Goal: Task Accomplishment & Management: Manage account settings

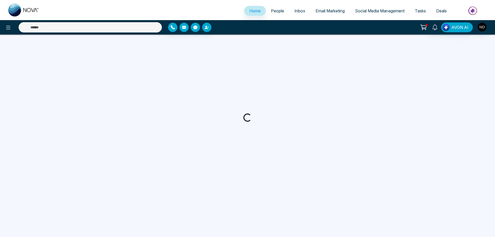
select select "*"
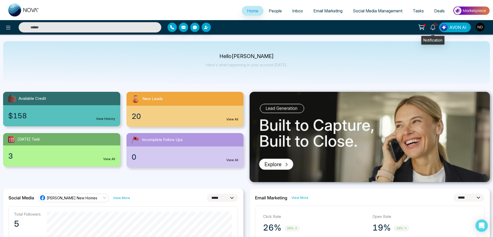
click at [434, 30] on icon at bounding box center [433, 28] width 6 height 6
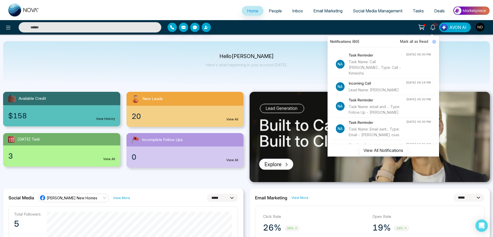
click at [369, 59] on div "Task Name: Call [PERSON_NAME]... Type: Call - Kimeisha" at bounding box center [377, 67] width 57 height 17
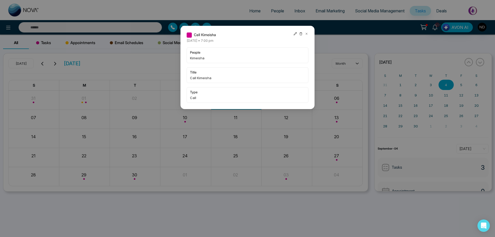
click at [307, 35] on icon at bounding box center [307, 34] width 4 height 4
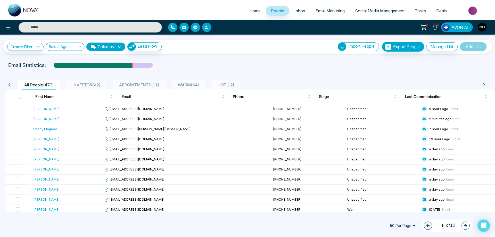
click at [41, 108] on div "[PERSON_NAME]" at bounding box center [46, 108] width 26 height 5
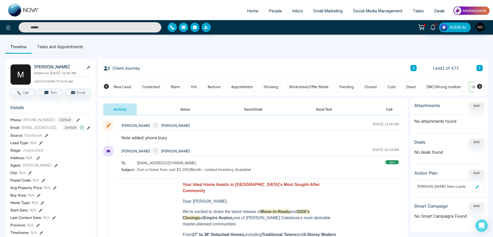
click at [124, 85] on div "New Lead" at bounding box center [122, 86] width 17 height 5
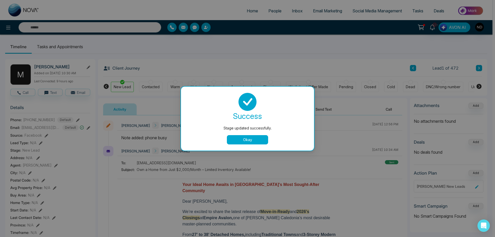
click at [246, 140] on button "Okay" at bounding box center [247, 139] width 41 height 9
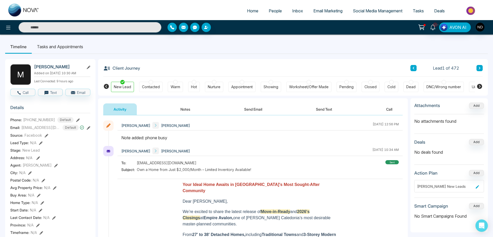
click at [481, 68] on icon at bounding box center [479, 68] width 3 height 3
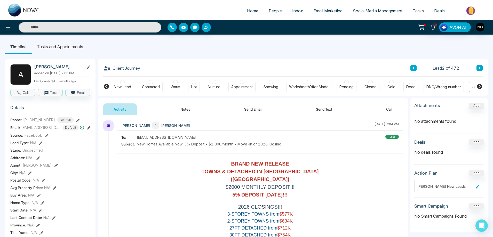
click at [186, 108] on button "Notes" at bounding box center [185, 109] width 30 height 12
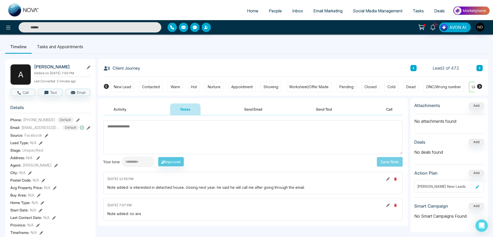
click at [187, 108] on button "Notes" at bounding box center [185, 109] width 30 height 12
click at [185, 109] on button "Notes" at bounding box center [185, 109] width 30 height 12
click at [246, 143] on textarea at bounding box center [252, 138] width 299 height 34
click at [178, 87] on div "Warm" at bounding box center [176, 86] width 10 height 5
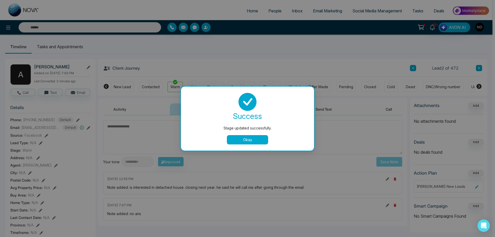
click at [262, 138] on button "Okay" at bounding box center [247, 139] width 41 height 9
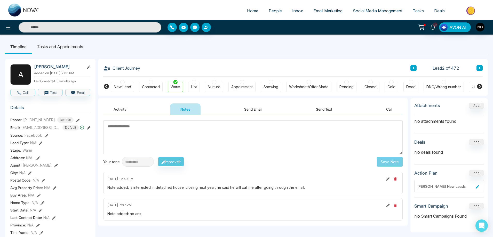
click at [482, 68] on button at bounding box center [479, 68] width 6 height 6
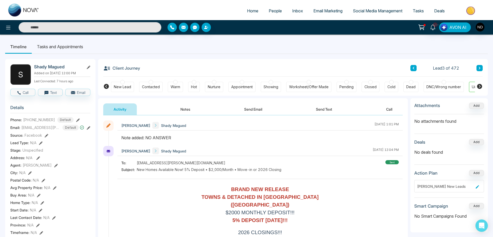
click at [479, 67] on icon at bounding box center [480, 68] width 2 height 3
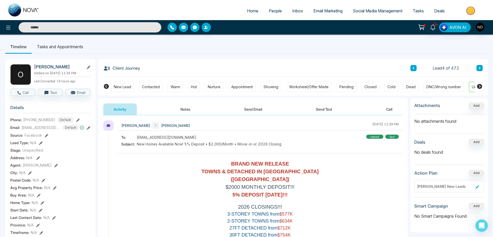
click at [184, 113] on button "Notes" at bounding box center [185, 109] width 30 height 12
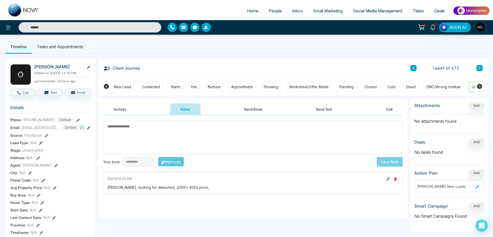
click at [121, 89] on div "New Lead" at bounding box center [122, 86] width 17 height 5
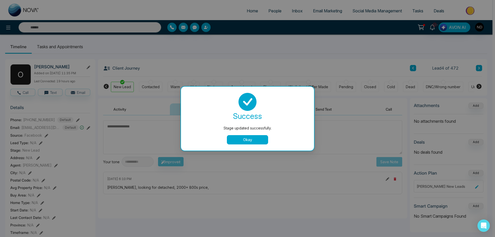
click at [251, 141] on button "Okay" at bounding box center [247, 139] width 41 height 9
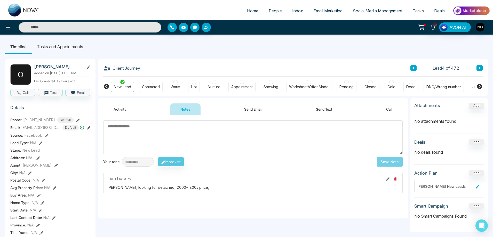
click at [480, 69] on icon at bounding box center [479, 68] width 3 height 3
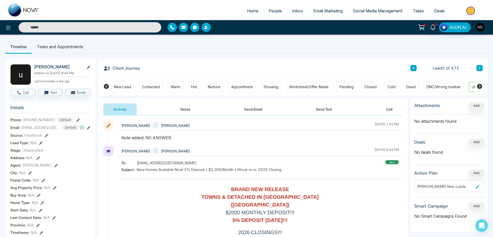
click at [123, 87] on div "New Lead" at bounding box center [122, 86] width 17 height 5
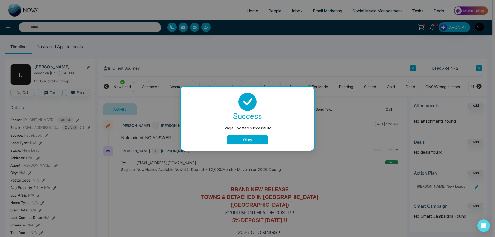
click at [259, 143] on button "Okay" at bounding box center [247, 139] width 41 height 9
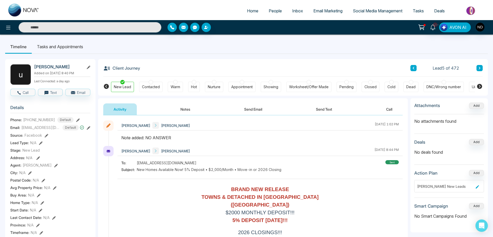
click at [478, 69] on button at bounding box center [479, 68] width 6 height 6
click at [123, 88] on div "New Lead" at bounding box center [122, 86] width 17 height 5
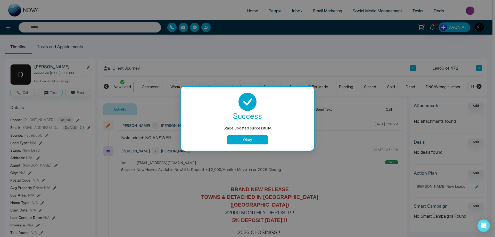
click at [253, 140] on button "Okay" at bounding box center [247, 139] width 41 height 9
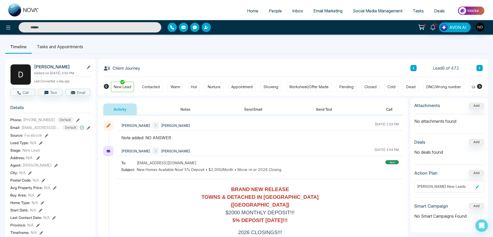
click at [478, 69] on icon at bounding box center [479, 68] width 3 height 3
click at [127, 87] on div "New Lead" at bounding box center [122, 86] width 17 height 5
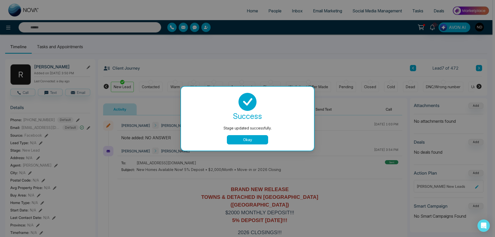
click at [249, 136] on button "Okay" at bounding box center [247, 139] width 41 height 9
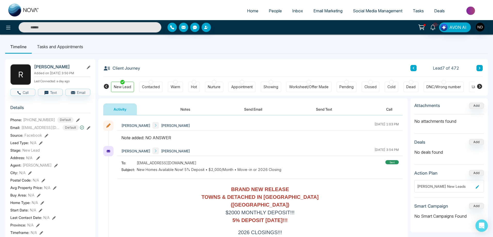
click at [481, 67] on button at bounding box center [479, 68] width 6 height 6
click at [127, 86] on div "New Lead" at bounding box center [122, 86] width 17 height 5
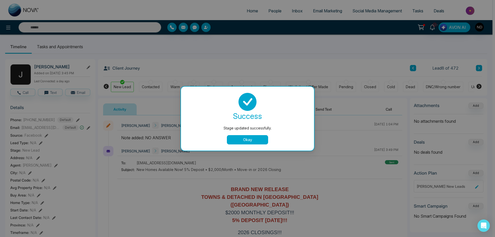
click at [246, 141] on button "Okay" at bounding box center [247, 139] width 41 height 9
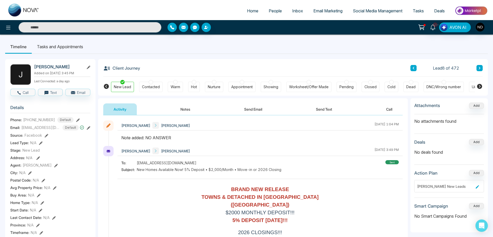
click at [479, 68] on icon at bounding box center [480, 68] width 2 height 3
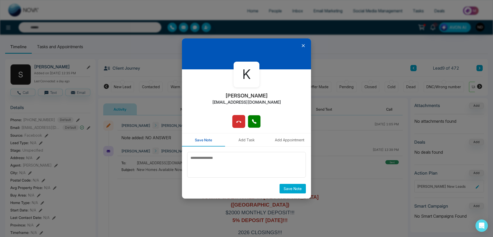
click at [304, 46] on icon at bounding box center [303, 45] width 5 height 5
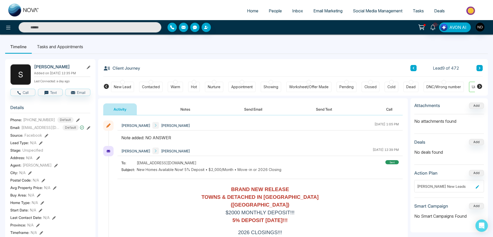
click at [118, 89] on div "New Lead" at bounding box center [122, 86] width 17 height 5
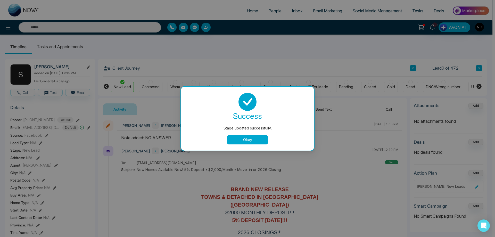
click at [242, 139] on button "Okay" at bounding box center [247, 139] width 41 height 9
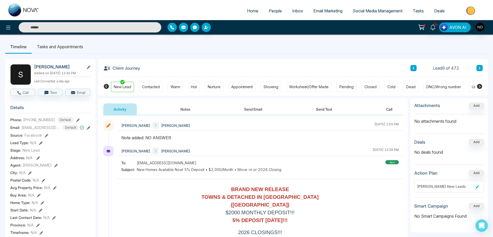
click at [478, 70] on button at bounding box center [479, 68] width 6 height 6
click at [123, 89] on div "New Lead" at bounding box center [122, 86] width 17 height 5
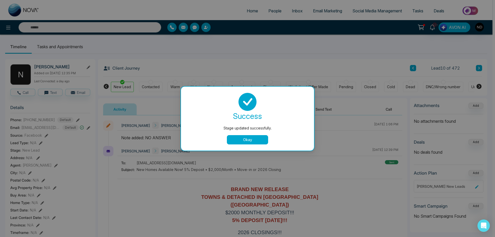
click at [247, 142] on button "Okay" at bounding box center [247, 139] width 41 height 9
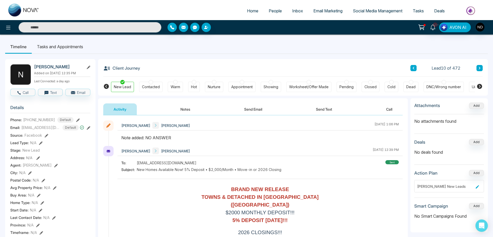
click at [479, 68] on icon at bounding box center [479, 68] width 3 height 3
click at [481, 68] on button at bounding box center [479, 68] width 6 height 6
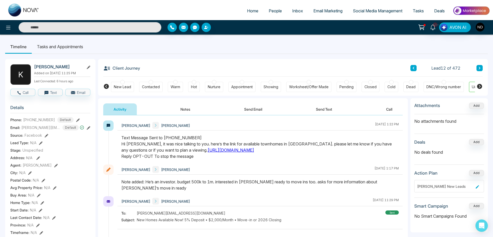
click at [292, 164] on div at bounding box center [259, 150] width 285 height 30
click at [293, 163] on div at bounding box center [259, 150] width 285 height 30
click at [258, 110] on button "Send Email" at bounding box center [253, 109] width 39 height 12
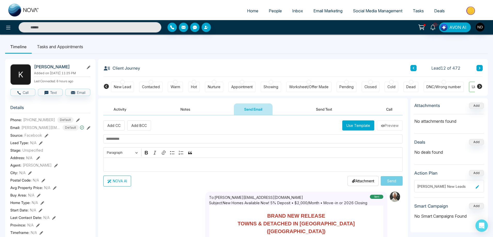
click at [356, 127] on button "Use Template" at bounding box center [358, 126] width 32 height 10
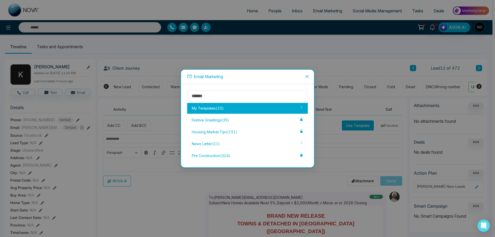
click at [217, 110] on div "My Templates ( 25 )" at bounding box center [247, 108] width 121 height 11
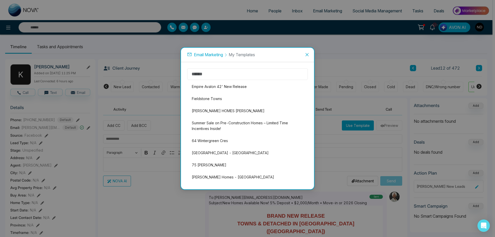
click at [220, 110] on div "Empire Avalon 42' New Release Fieldstone Towns PHELPS HOMES JORDON Summer Sale …" at bounding box center [247, 125] width 121 height 115
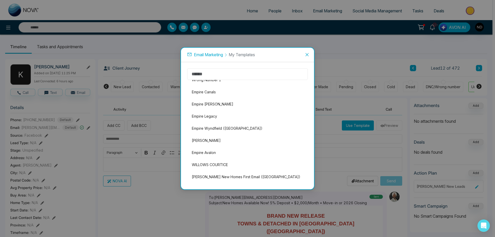
scroll to position [210, 0]
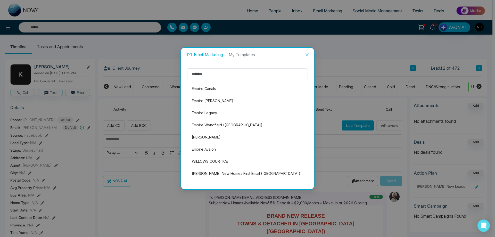
click at [310, 52] on span "Close" at bounding box center [307, 55] width 14 height 14
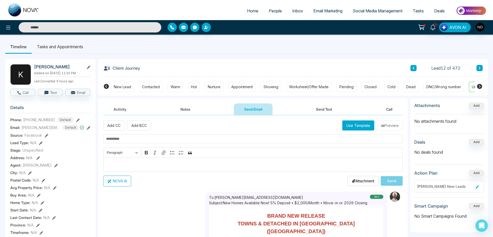
click at [315, 43] on ul "Timeline Tasks and Appointments" at bounding box center [246, 47] width 483 height 14
click at [322, 10] on span "Email Marketing" at bounding box center [327, 10] width 29 height 5
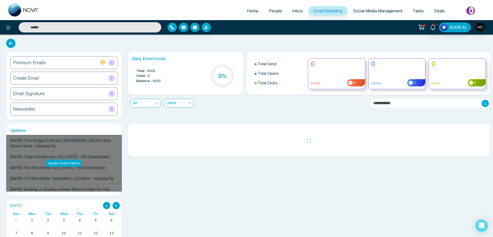
click at [27, 79] on h6 "Create Email" at bounding box center [26, 78] width 26 height 6
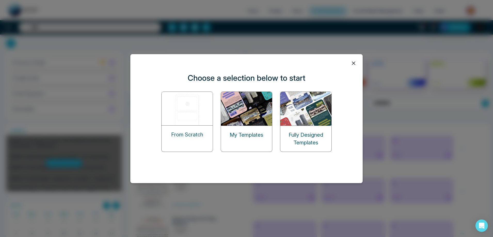
click at [239, 108] on img at bounding box center [247, 109] width 52 height 34
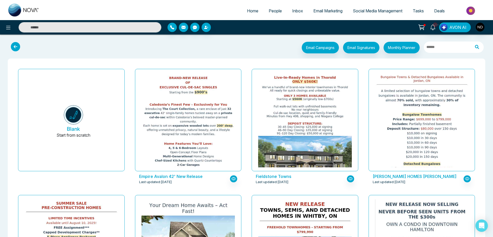
click at [273, 9] on span "People" at bounding box center [275, 10] width 13 height 5
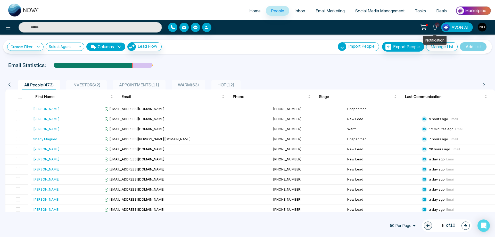
click at [436, 28] on icon at bounding box center [436, 28] width 6 height 6
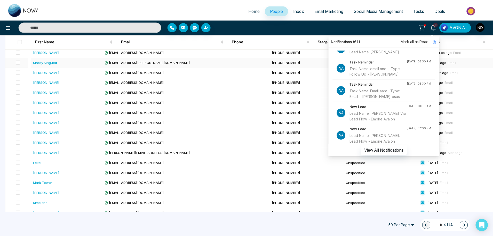
scroll to position [77, 0]
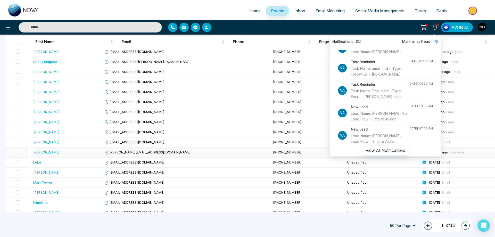
click at [38, 152] on div "[PERSON_NAME]" at bounding box center [46, 152] width 26 height 5
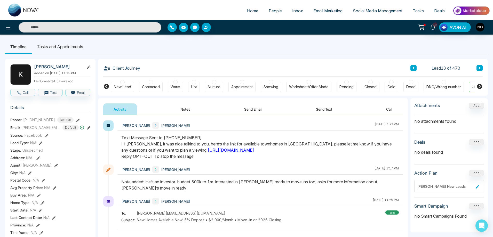
click at [187, 110] on button "Notes" at bounding box center [185, 109] width 30 height 12
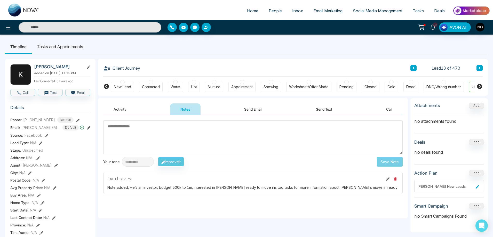
click at [252, 105] on button "Send Email" at bounding box center [253, 109] width 39 height 12
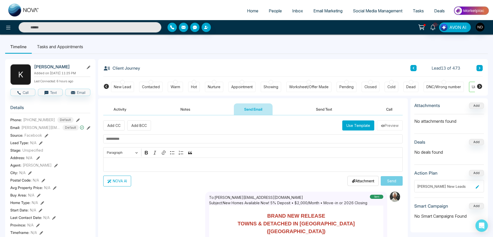
click at [361, 127] on button "Use Template" at bounding box center [358, 126] width 32 height 10
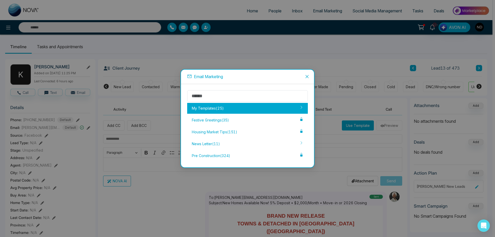
click at [209, 109] on div "My Templates ( 25 )" at bounding box center [247, 108] width 121 height 11
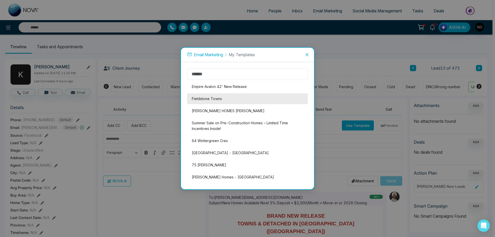
click at [212, 98] on li "Fieldstone Towns" at bounding box center [247, 98] width 121 height 11
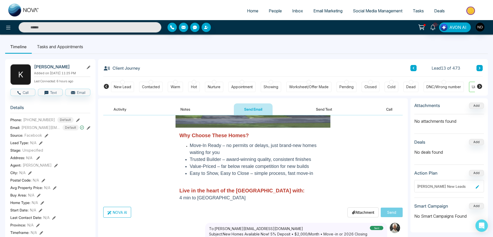
scroll to position [135, 0]
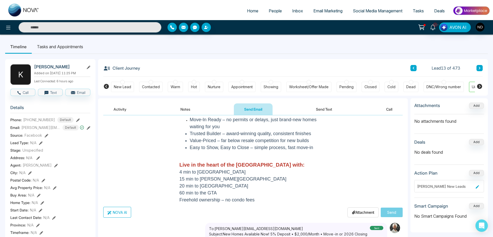
click at [254, 145] on li "Easy to Show, Easy to Close – simple process, fast move-in" at bounding box center [258, 147] width 137 height 7
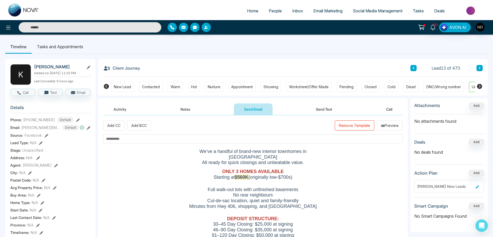
scroll to position [52, 0]
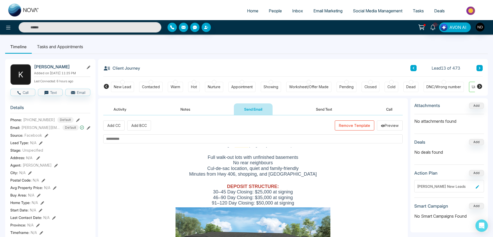
click at [348, 123] on button "Remove Template" at bounding box center [354, 126] width 39 height 10
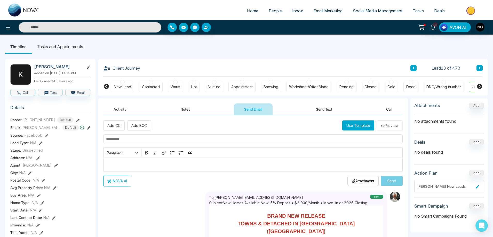
click at [321, 11] on span "Email Marketing" at bounding box center [327, 10] width 29 height 5
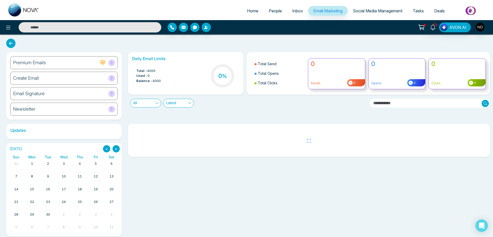
click at [29, 76] on h6 "Create Email" at bounding box center [26, 78] width 26 height 6
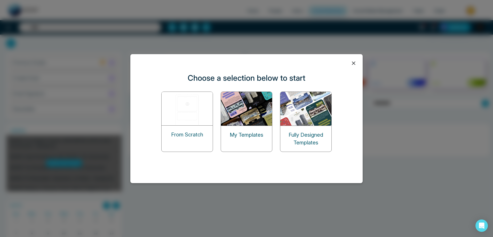
click at [251, 121] on img at bounding box center [247, 109] width 52 height 34
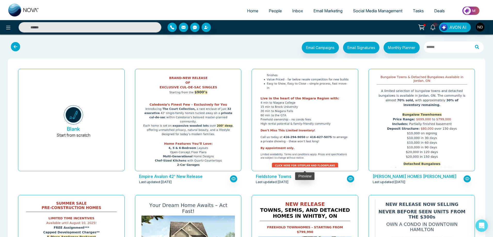
click at [298, 122] on img at bounding box center [304, 56] width 187 height 229
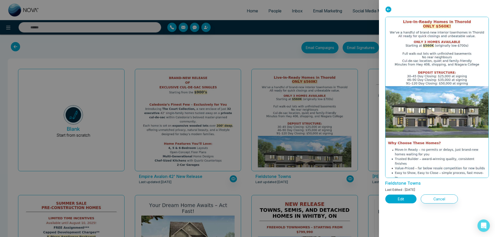
click at [397, 198] on button "Edit" at bounding box center [401, 199] width 31 height 9
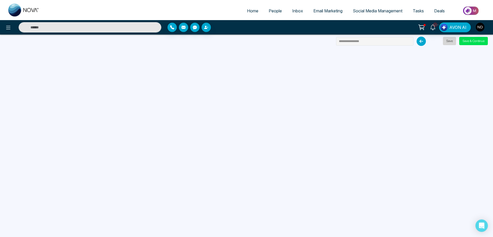
click at [452, 41] on button "Save" at bounding box center [449, 41] width 13 height 8
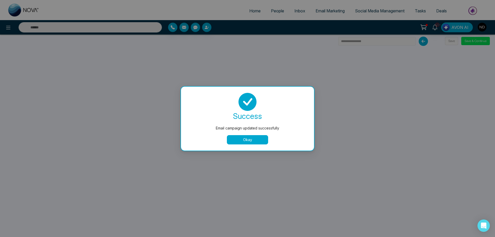
click at [251, 140] on button "Okay" at bounding box center [247, 139] width 41 height 9
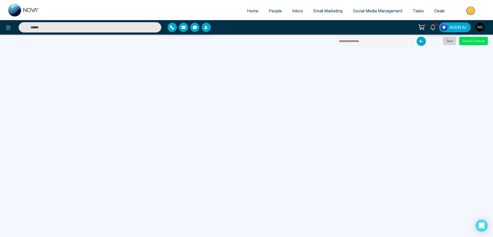
click at [449, 42] on button "Save" at bounding box center [449, 41] width 13 height 8
click at [269, 10] on span "People" at bounding box center [275, 10] width 13 height 5
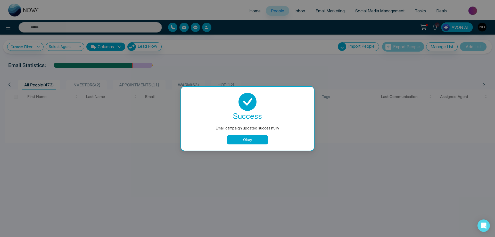
click at [245, 140] on button "Okay" at bounding box center [247, 139] width 41 height 9
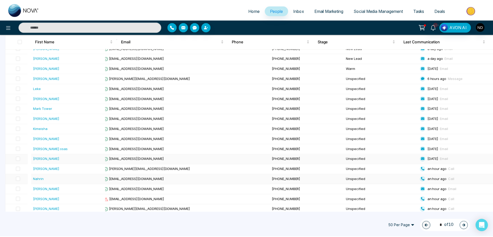
scroll to position [155, 0]
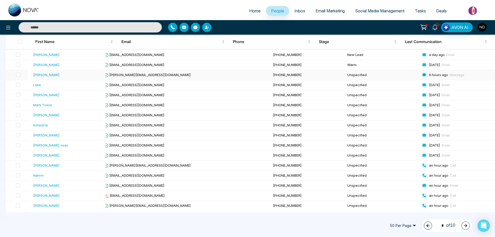
click at [39, 76] on div "[PERSON_NAME]" at bounding box center [46, 74] width 26 height 5
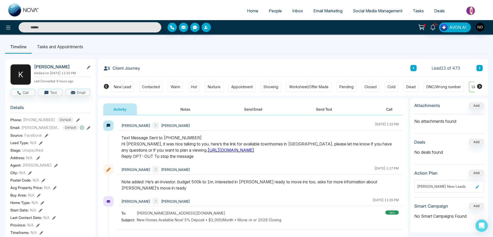
click at [258, 110] on button "Send Email" at bounding box center [253, 109] width 39 height 12
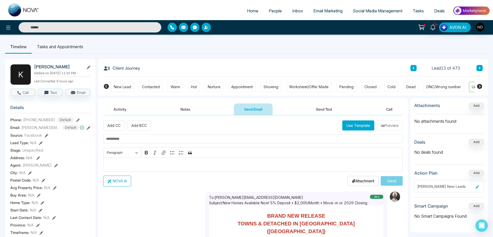
click at [357, 127] on button "Use Template" at bounding box center [358, 126] width 32 height 10
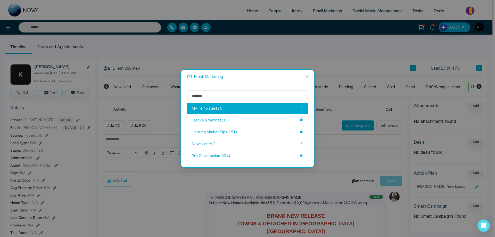
click at [227, 111] on div "My Templates ( 25 )" at bounding box center [247, 108] width 121 height 11
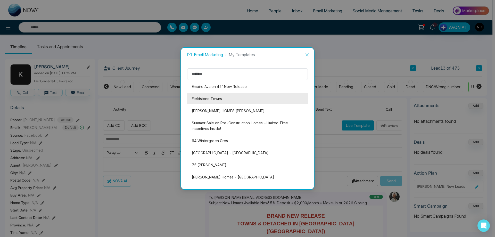
click at [203, 97] on li "Fieldstone Towns" at bounding box center [247, 98] width 121 height 11
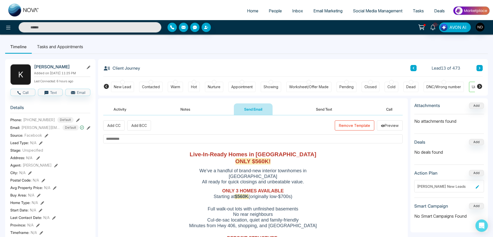
click at [357, 124] on button "Remove Template" at bounding box center [354, 126] width 39 height 10
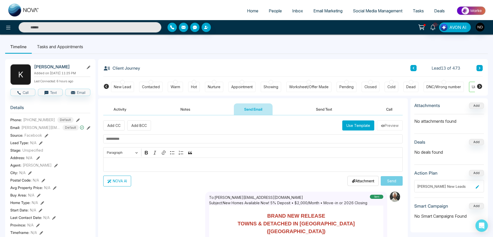
click at [327, 10] on span "Email Marketing" at bounding box center [327, 10] width 29 height 5
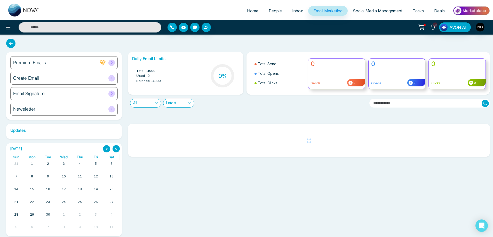
click at [26, 76] on h6 "Create Email" at bounding box center [26, 78] width 26 height 6
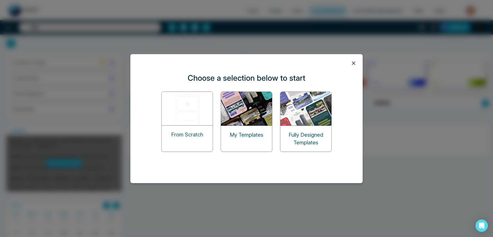
click at [244, 122] on img at bounding box center [247, 109] width 52 height 34
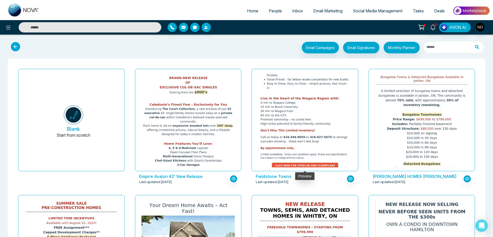
click at [293, 101] on img at bounding box center [304, 56] width 187 height 229
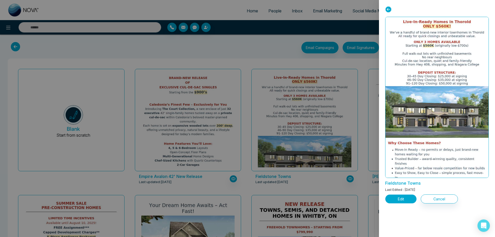
click at [399, 199] on button "Edit" at bounding box center [401, 199] width 31 height 9
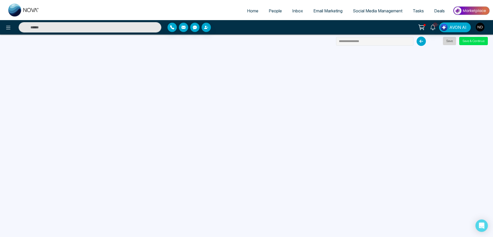
click at [449, 38] on button "Save" at bounding box center [449, 41] width 13 height 8
click at [480, 24] on img "button" at bounding box center [480, 27] width 9 height 9
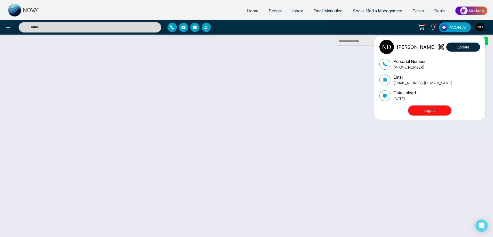
click at [429, 110] on button "Logout" at bounding box center [429, 111] width 43 height 10
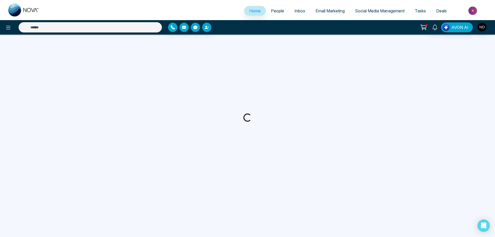
select select "*"
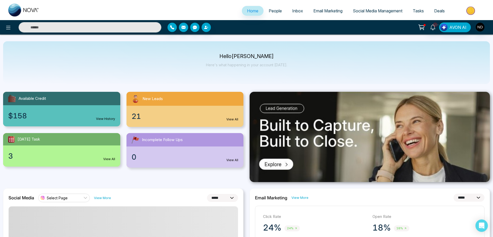
click at [274, 12] on span "People" at bounding box center [275, 10] width 13 height 5
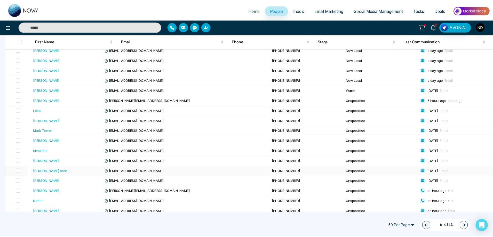
scroll to position [103, 0]
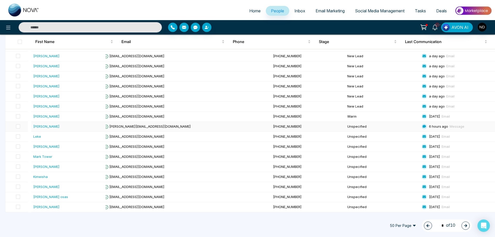
click at [33, 127] on div "[PERSON_NAME]" at bounding box center [46, 126] width 26 height 5
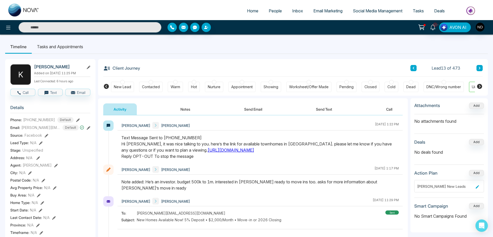
click at [256, 109] on button "Send Email" at bounding box center [253, 109] width 39 height 12
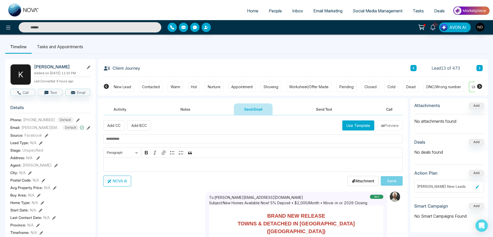
click at [355, 125] on button "Use Template" at bounding box center [358, 126] width 32 height 10
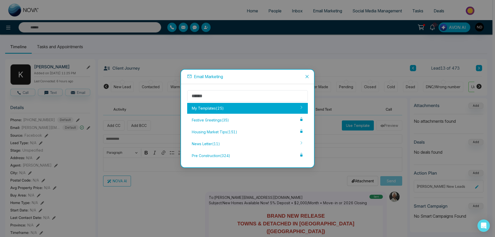
click at [243, 109] on div "My Templates ( 25 )" at bounding box center [247, 108] width 121 height 11
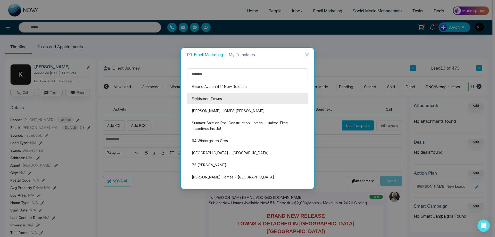
click at [199, 96] on li "Fieldstone Towns" at bounding box center [247, 98] width 121 height 11
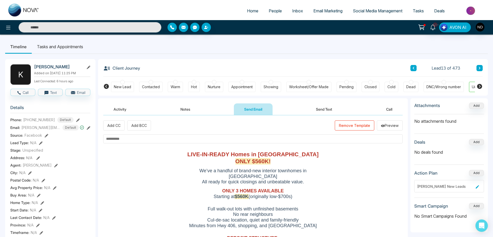
drag, startPoint x: 297, startPoint y: 199, endPoint x: 195, endPoint y: 156, distance: 110.8
click at [195, 156] on div "LIVE-IN-READY Homes in [GEOGRAPHIC_DATA] ONLY $560K! We’ve a handful of brand-n…" at bounding box center [253, 204] width 152 height 107
click at [151, 137] on input "text" at bounding box center [252, 138] width 299 height 9
paste input "**********"
type input "**********"
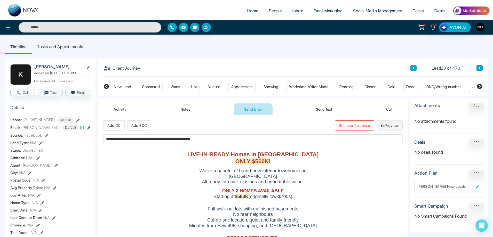
click at [393, 125] on button "Preview" at bounding box center [390, 126] width 26 height 10
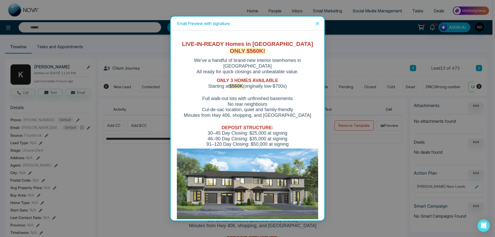
click at [319, 25] on icon "close" at bounding box center [318, 23] width 4 height 4
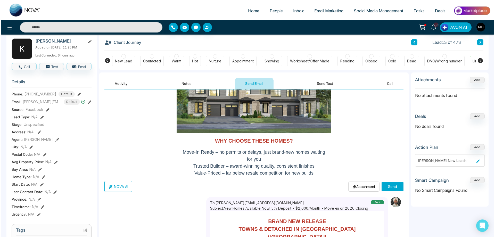
scroll to position [5, 0]
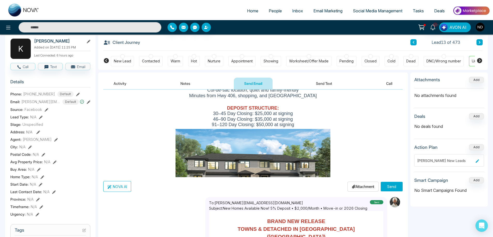
click at [389, 186] on button "Send" at bounding box center [392, 187] width 22 height 10
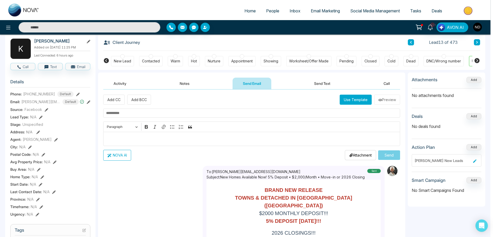
scroll to position [0, 0]
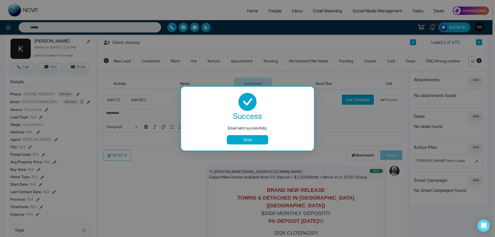
click at [253, 142] on button "Okay" at bounding box center [247, 139] width 41 height 9
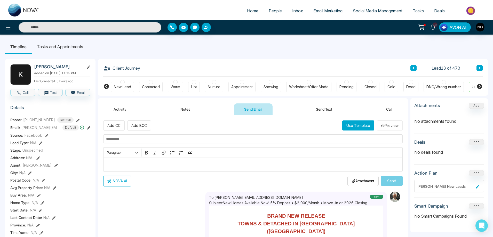
click at [189, 112] on button "Notes" at bounding box center [185, 109] width 30 height 12
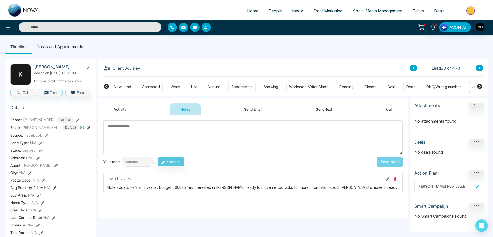
click at [109, 107] on button "Activity" at bounding box center [120, 109] width 34 height 12
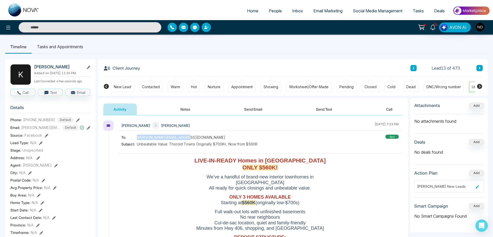
drag, startPoint x: 134, startPoint y: 137, endPoint x: 184, endPoint y: 137, distance: 50.3
click at [184, 137] on div "To: [PERSON_NAME][EMAIL_ADDRESS][DOMAIN_NAME]" at bounding box center [189, 137] width 136 height 5
copy div "[PERSON_NAME][EMAIL_ADDRESS][DOMAIN_NAME]"
click at [328, 110] on button "Send Text" at bounding box center [324, 109] width 37 height 12
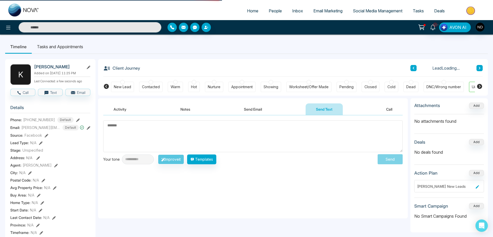
click at [231, 136] on textarea at bounding box center [252, 137] width 299 height 32
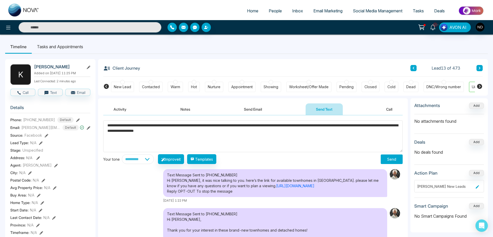
click at [253, 130] on textarea "**********" at bounding box center [252, 137] width 299 height 32
click at [226, 126] on textarea "**********" at bounding box center [252, 137] width 299 height 32
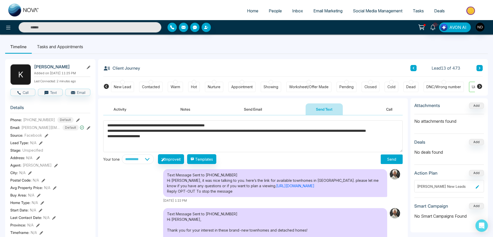
click at [238, 126] on textarea "**********" at bounding box center [252, 137] width 299 height 32
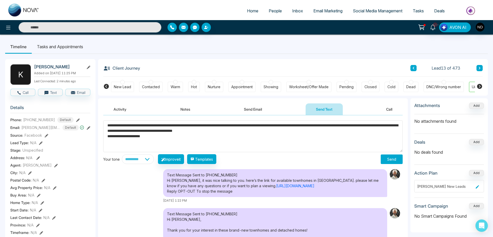
drag, startPoint x: 179, startPoint y: 144, endPoint x: 108, endPoint y: 140, distance: 70.6
click at [108, 140] on textarea "**********" at bounding box center [252, 137] width 299 height 32
click at [312, 148] on textarea "**********" at bounding box center [252, 137] width 299 height 32
type textarea "**********"
click at [154, 160] on select "**********" at bounding box center [138, 159] width 32 height 10
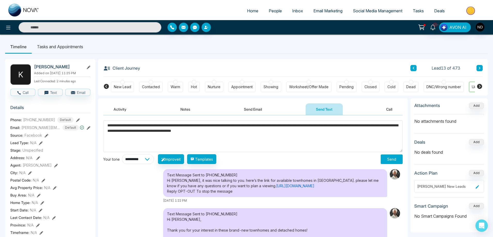
select select "**********"
click at [122, 154] on select "**********" at bounding box center [138, 159] width 32 height 10
click at [176, 160] on button "Improve it" at bounding box center [171, 159] width 26 height 10
type textarea "**********"
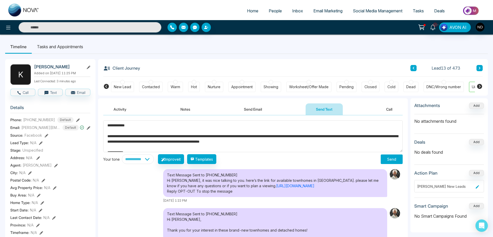
click at [248, 140] on textarea "**********" at bounding box center [252, 137] width 299 height 32
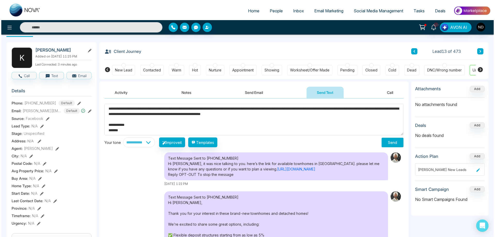
scroll to position [26, 0]
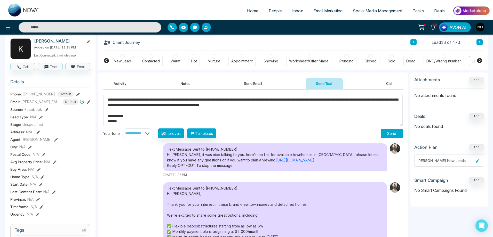
click at [388, 135] on button "Send" at bounding box center [392, 134] width 22 height 10
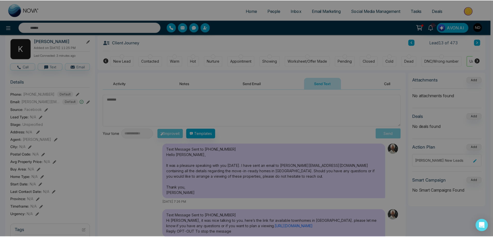
scroll to position [0, 0]
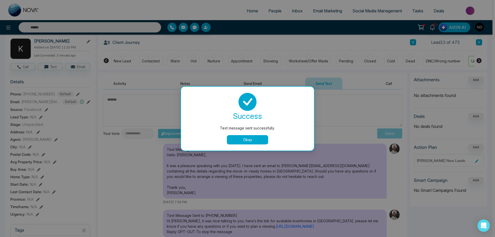
click at [258, 140] on button "Okay" at bounding box center [247, 139] width 41 height 9
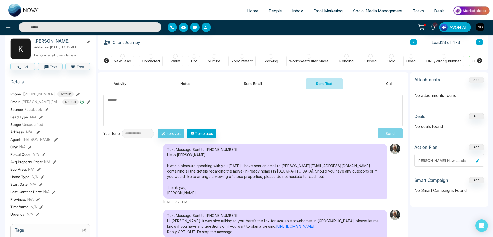
click at [131, 169] on div "Text Message Sent to [PHONE_NUMBER] Hello [PERSON_NAME], It was a pleasure spea…" at bounding box center [252, 174] width 299 height 61
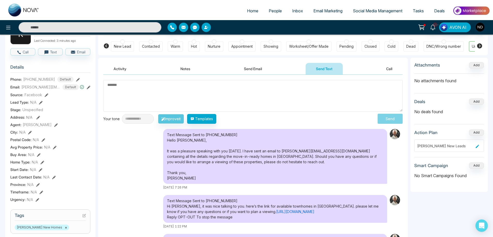
scroll to position [26, 0]
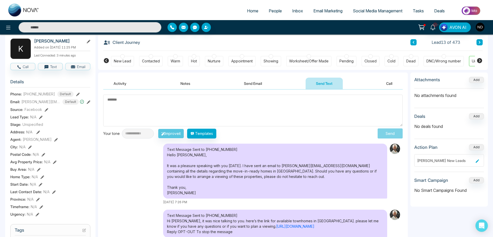
click at [255, 85] on button "Send Email" at bounding box center [253, 84] width 39 height 12
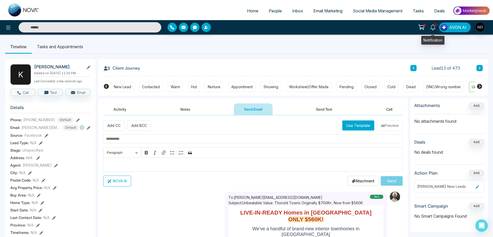
click at [431, 27] on icon at bounding box center [432, 28] width 5 height 6
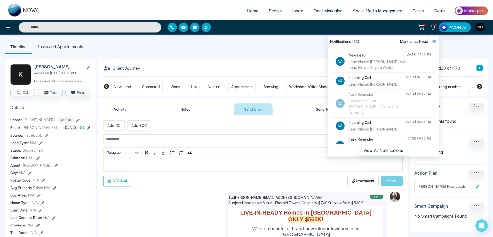
click at [384, 115] on div "Task Name: Call [PERSON_NAME]... Type: Call - Kimeisha" at bounding box center [377, 106] width 57 height 17
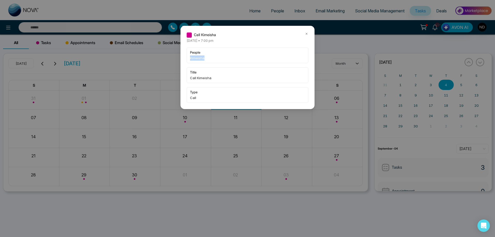
drag, startPoint x: 211, startPoint y: 59, endPoint x: 185, endPoint y: 56, distance: 26.7
click at [185, 56] on div "Call Kimeisha [DATE] • 7:00 pm people Kimeisha title Call Kimeisha type Call" at bounding box center [248, 67] width 134 height 83
copy span "Kimeisha"
click at [84, 29] on div "Call Kimeisha [DATE] • 7:00 pm people Kimeisha title Call Kimeisha type Call" at bounding box center [247, 118] width 495 height 237
click at [307, 33] on icon at bounding box center [307, 34] width 4 height 4
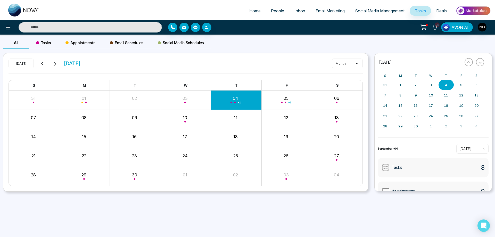
click at [148, 28] on input "text" at bounding box center [90, 27] width 143 height 10
paste input "********"
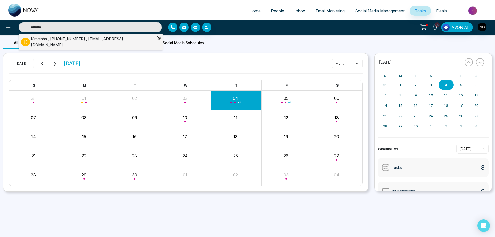
type input "********"
click at [103, 39] on div "Kimeisha , [PHONE_NUMBER] , [EMAIL_ADDRESS][DOMAIN_NAME]" at bounding box center [93, 42] width 124 height 12
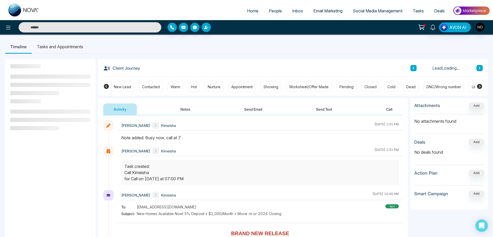
click at [181, 109] on button "Notes" at bounding box center [185, 109] width 30 height 12
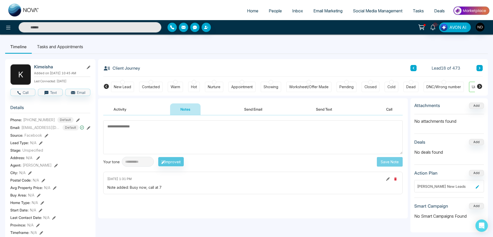
click at [161, 137] on textarea at bounding box center [252, 138] width 299 height 34
click at [243, 139] on textarea at bounding box center [252, 138] width 299 height 34
type textarea "*********"
click at [395, 164] on button "Save Note" at bounding box center [390, 162] width 26 height 10
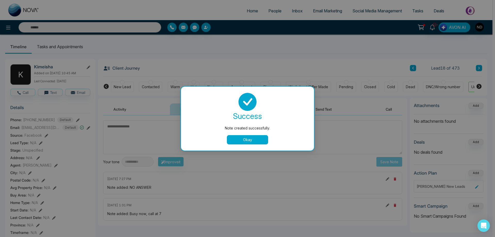
click at [247, 140] on button "Okay" at bounding box center [247, 139] width 41 height 9
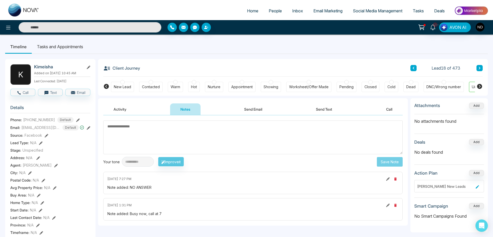
click at [175, 86] on div "Warm" at bounding box center [176, 86] width 10 height 5
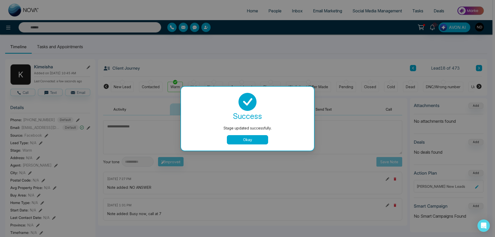
click at [245, 142] on button "Okay" at bounding box center [247, 139] width 41 height 9
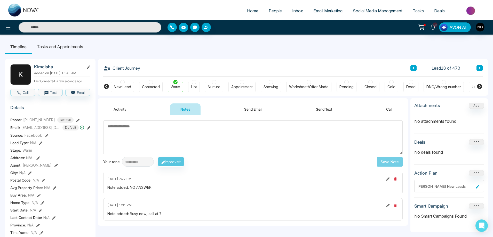
click at [71, 46] on li "Tasks and Appointments" at bounding box center [60, 47] width 57 height 14
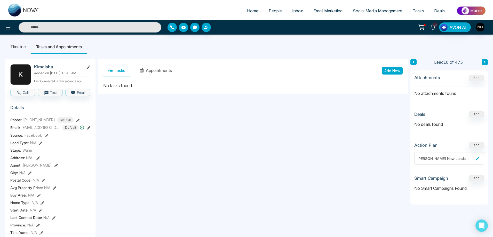
click at [390, 72] on button "Add New" at bounding box center [392, 70] width 21 height 7
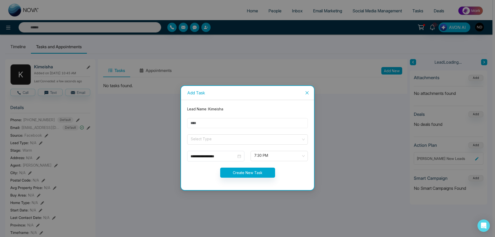
click at [212, 122] on input "text" at bounding box center [247, 123] width 121 height 10
click at [222, 126] on input "****" at bounding box center [247, 123] width 121 height 10
type input "**********"
click at [226, 138] on input "search" at bounding box center [245, 139] width 111 height 8
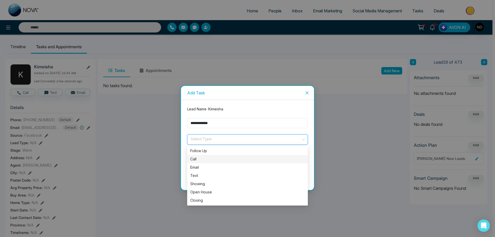
click at [195, 160] on div "Call" at bounding box center [247, 159] width 115 height 6
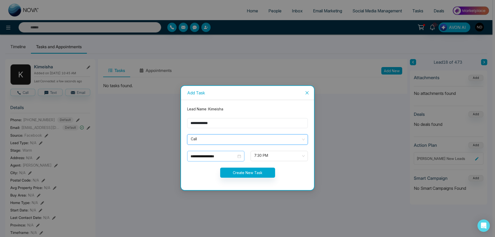
click at [221, 157] on input "**********" at bounding box center [214, 157] width 46 height 6
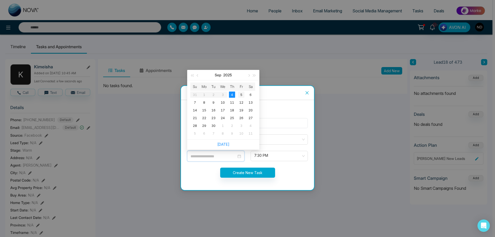
type input "**********"
click at [243, 96] on div "5" at bounding box center [241, 95] width 6 height 6
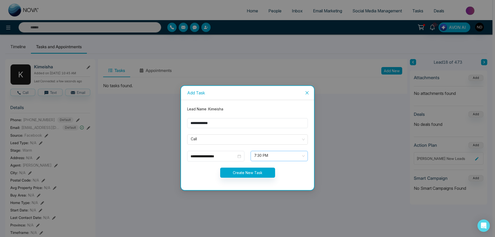
click at [302, 156] on span "7:30 PM" at bounding box center [279, 156] width 50 height 9
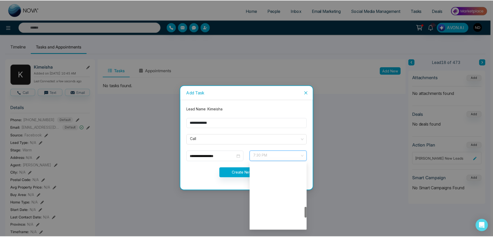
scroll to position [264, 0]
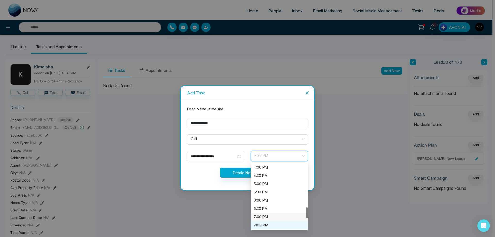
click at [255, 216] on div "7:00 PM" at bounding box center [279, 217] width 51 height 6
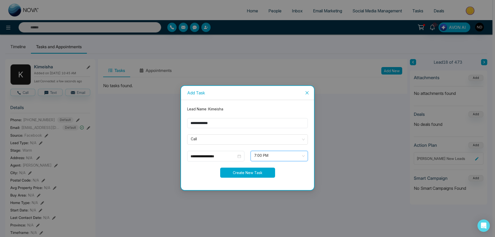
click at [243, 173] on button "Create New Task" at bounding box center [247, 173] width 55 height 10
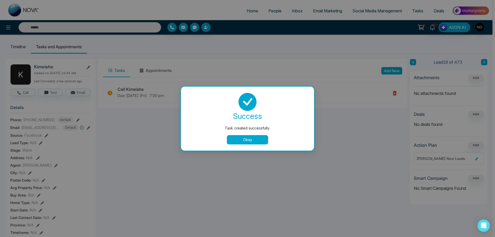
click at [250, 138] on button "Okay" at bounding box center [247, 139] width 41 height 9
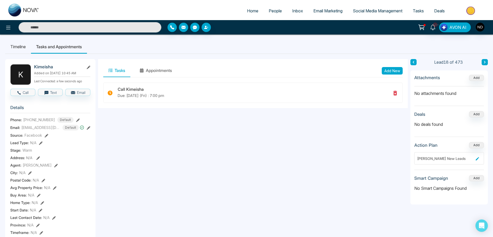
click at [17, 46] on li "Timeline" at bounding box center [18, 47] width 26 height 14
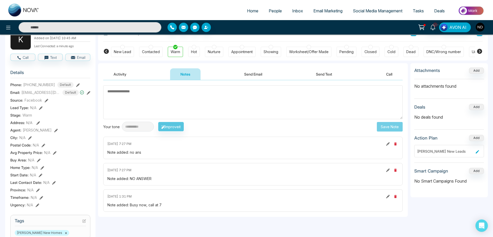
scroll to position [26, 0]
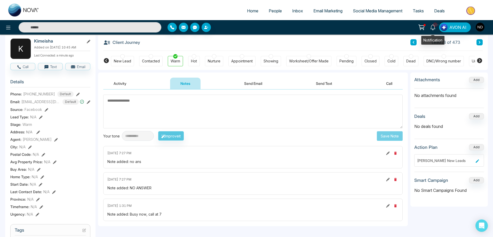
click at [432, 27] on icon at bounding box center [433, 28] width 6 height 6
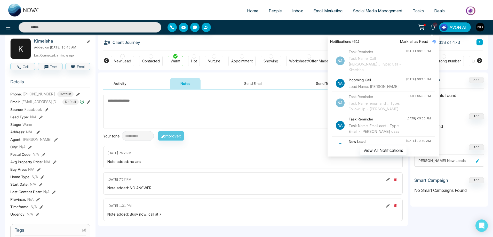
scroll to position [52, 0]
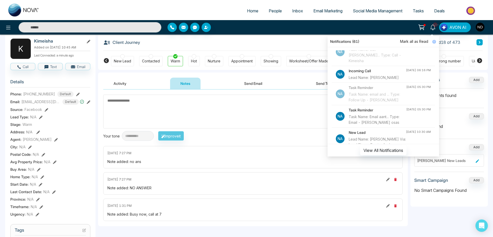
click at [372, 103] on div "Task Name: email and ... Type: Follow Up - [PERSON_NAME]" at bounding box center [378, 97] width 58 height 11
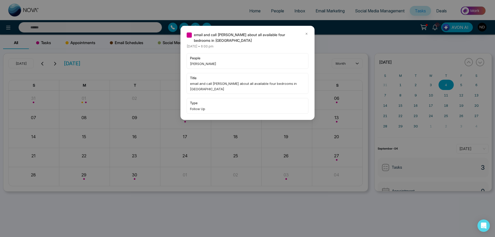
click at [193, 63] on span "[PERSON_NAME]" at bounding box center [247, 63] width 115 height 5
drag, startPoint x: 191, startPoint y: 63, endPoint x: 199, endPoint y: 64, distance: 8.6
click at [199, 64] on span "[PERSON_NAME]" at bounding box center [247, 63] width 115 height 5
copy span "[PERSON_NAME]"
click at [124, 26] on div "email and call [PERSON_NAME] about all available four bedrooms in [GEOGRAPHIC_D…" at bounding box center [247, 118] width 495 height 237
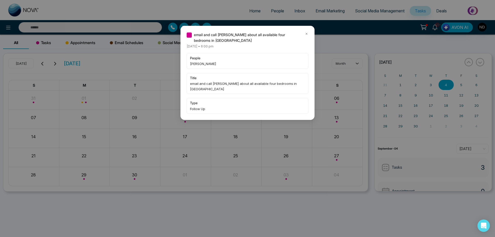
click at [308, 33] on icon at bounding box center [307, 34] width 4 height 4
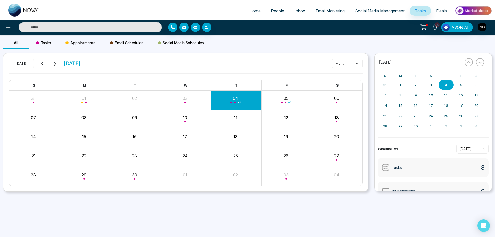
click at [145, 28] on input "text" at bounding box center [90, 27] width 143 height 10
paste input "*****"
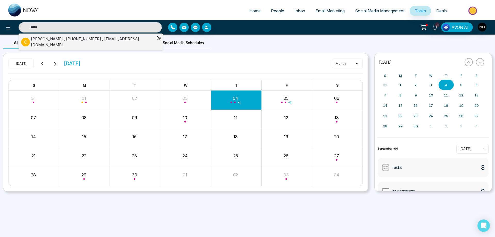
type input "*****"
click at [73, 42] on div "[PERSON_NAME] , [PHONE_NUMBER] , [EMAIL_ADDRESS][DOMAIN_NAME]" at bounding box center [93, 42] width 124 height 12
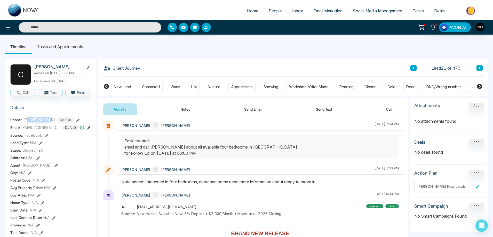
drag, startPoint x: 28, startPoint y: 118, endPoint x: 52, endPoint y: 118, distance: 24.0
click at [52, 118] on div "[PHONE_NUMBER] Default" at bounding box center [48, 120] width 50 height 6
copy span "6479164534"
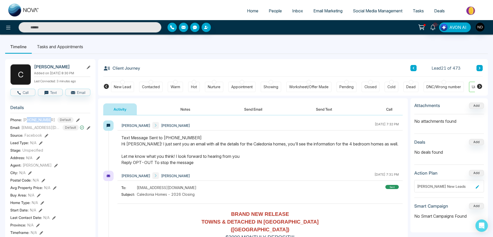
click at [187, 110] on button "Notes" at bounding box center [185, 109] width 30 height 12
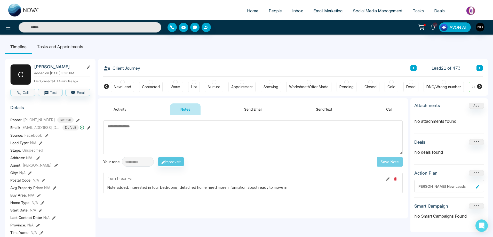
click at [181, 134] on textarea at bounding box center [252, 138] width 299 height 34
click at [72, 28] on input "text" at bounding box center [90, 27] width 143 height 10
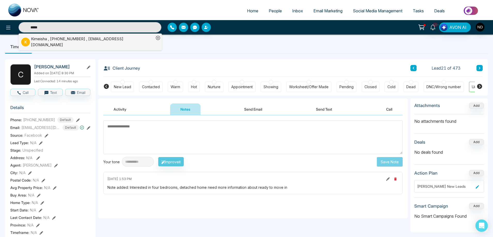
type input "*****"
click at [41, 40] on div "Kimeisha , [PHONE_NUMBER] , [EMAIL_ADDRESS][DOMAIN_NAME]" at bounding box center [92, 42] width 123 height 12
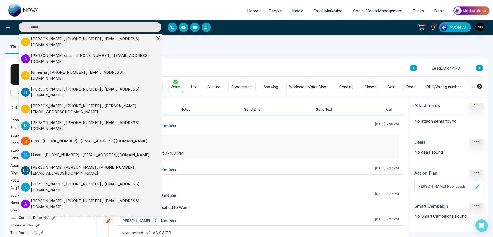
click at [187, 109] on button "Notes" at bounding box center [185, 109] width 30 height 12
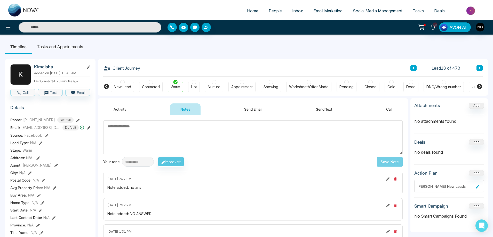
click at [59, 29] on input "text" at bounding box center [90, 27] width 143 height 10
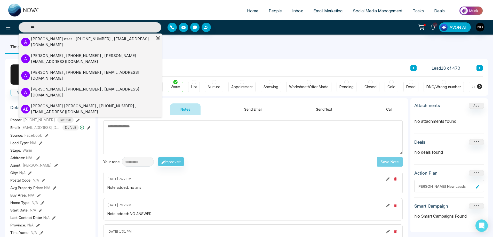
type input "***"
click at [100, 39] on div "[PERSON_NAME] , [PHONE_NUMBER] , [EMAIL_ADDRESS][DOMAIN_NAME]" at bounding box center [92, 42] width 123 height 12
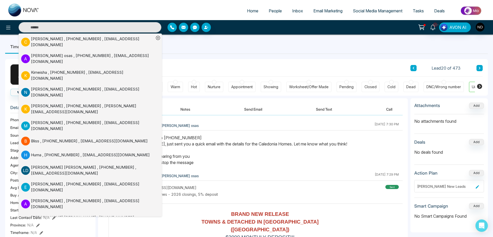
click at [231, 51] on ul "Timeline Tasks and Appointments" at bounding box center [246, 47] width 483 height 14
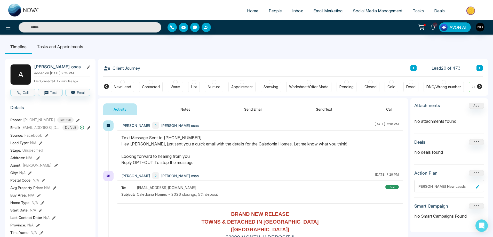
click at [187, 110] on button "Notes" at bounding box center [185, 109] width 30 height 12
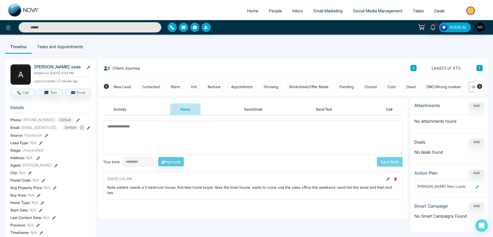
click at [251, 109] on button "Send Email" at bounding box center [253, 109] width 39 height 12
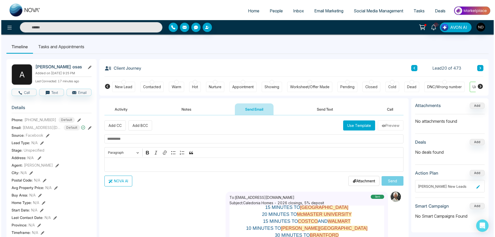
scroll to position [129, 0]
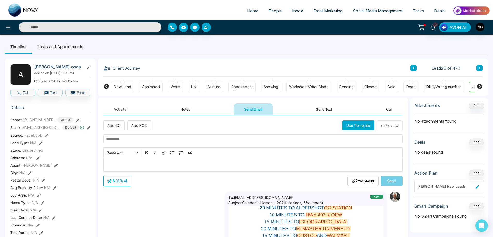
click at [333, 107] on button "Send Text" at bounding box center [324, 109] width 37 height 12
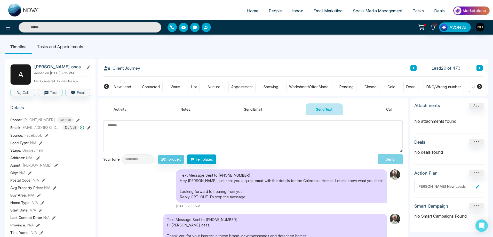
click at [135, 197] on div "Text Message Sent to [PHONE_NUMBER] Hey [PERSON_NAME], just sent you a quick em…" at bounding box center [252, 189] width 299 height 39
click at [71, 49] on li "Tasks and Appointments" at bounding box center [60, 47] width 57 height 14
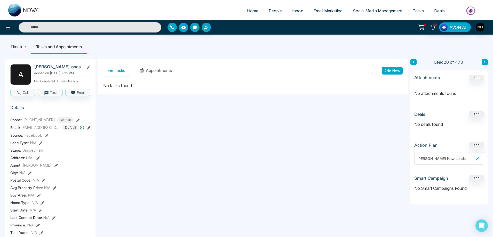
click at [394, 70] on button "Add New" at bounding box center [392, 70] width 21 height 7
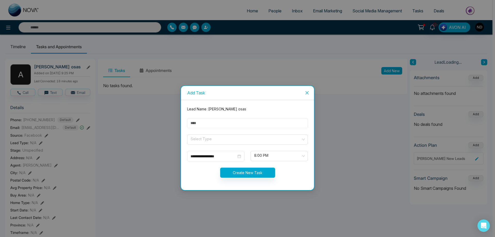
click at [194, 123] on input "text" at bounding box center [247, 123] width 121 height 10
type input "****"
click at [214, 140] on input "search" at bounding box center [245, 139] width 111 height 8
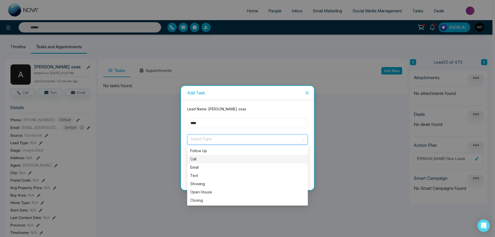
click at [200, 160] on div "Call" at bounding box center [247, 159] width 115 height 6
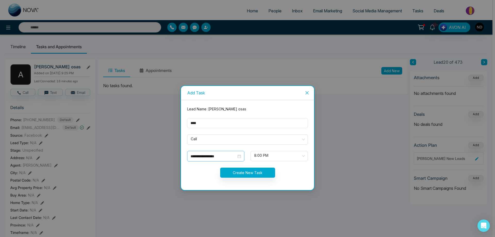
click at [240, 157] on div "**********" at bounding box center [216, 157] width 51 height 6
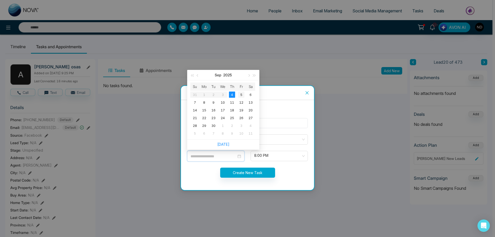
type input "**********"
click at [243, 94] on div "5" at bounding box center [241, 95] width 6 height 6
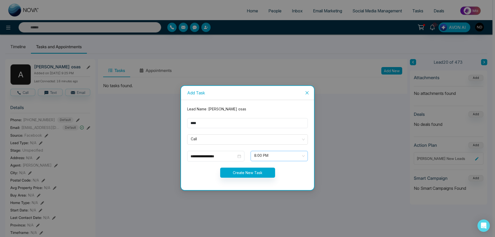
click at [305, 154] on div "8:00 PM" at bounding box center [279, 156] width 57 height 10
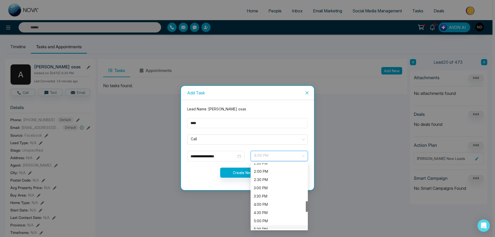
scroll to position [201, 0]
click at [266, 172] on div "12:30 PM" at bounding box center [279, 173] width 51 height 6
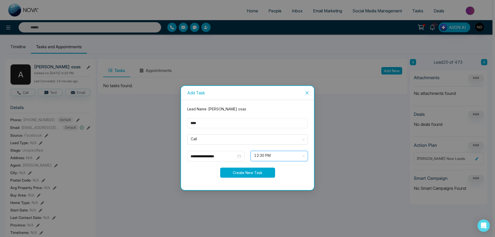
click at [246, 173] on button "Create New Task" at bounding box center [247, 173] width 55 height 10
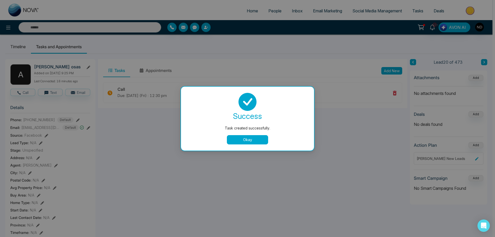
click at [250, 141] on button "Okay" at bounding box center [247, 139] width 41 height 9
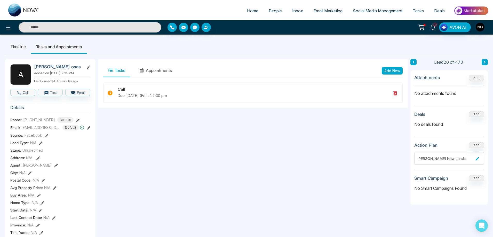
click at [93, 29] on input "text" at bounding box center [90, 27] width 143 height 10
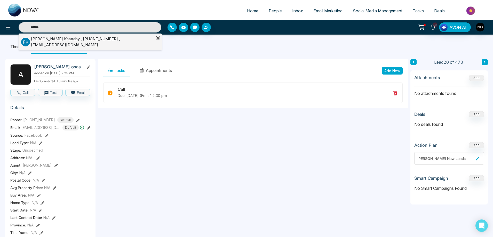
type input "******"
click at [76, 40] on div "[PERSON_NAME] , [PHONE_NUMBER] , [EMAIL_ADDRESS][DOMAIN_NAME]" at bounding box center [92, 42] width 123 height 12
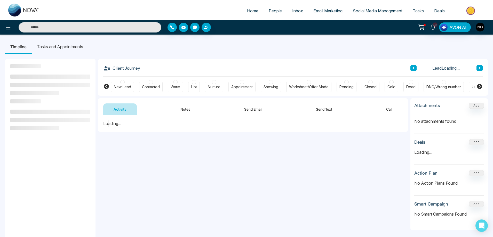
click at [62, 44] on li "Tasks and Appointments" at bounding box center [60, 47] width 57 height 14
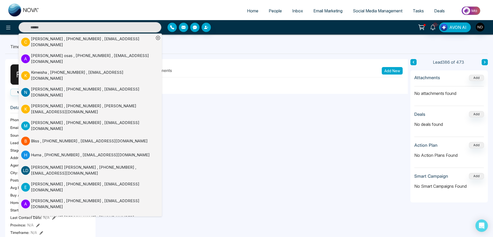
click at [227, 51] on ul "Timeline Tasks and Appointments" at bounding box center [246, 47] width 483 height 14
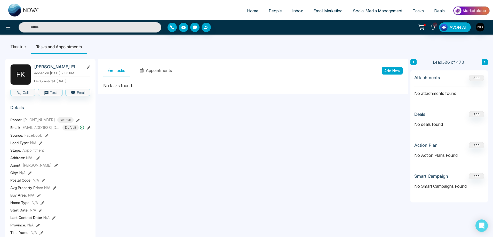
click at [82, 47] on li "Tasks and Appointments" at bounding box center [59, 47] width 56 height 14
click at [387, 68] on button "Add New" at bounding box center [392, 70] width 21 height 7
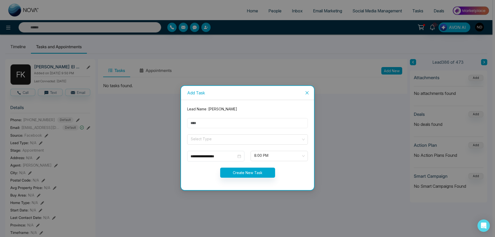
click at [213, 124] on input "text" at bounding box center [247, 123] width 121 height 10
type input "****"
click at [210, 139] on input "search" at bounding box center [245, 139] width 111 height 8
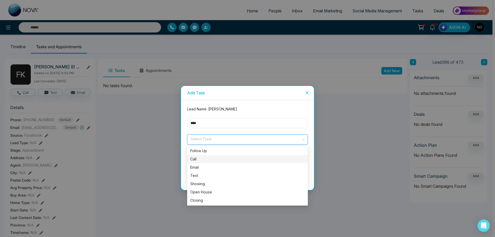
click at [200, 160] on div "Call" at bounding box center [247, 159] width 115 height 6
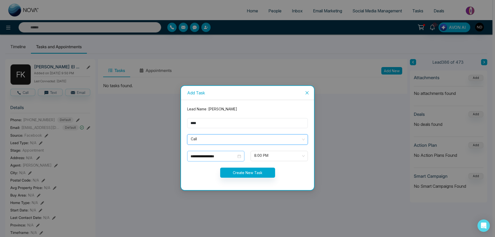
click at [240, 156] on div "**********" at bounding box center [216, 157] width 51 height 6
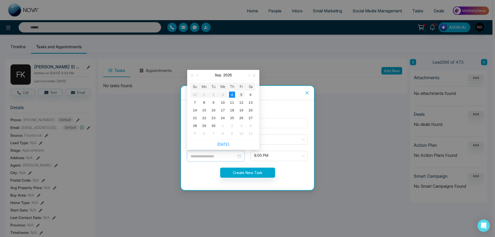
type input "**********"
click at [241, 94] on div "5" at bounding box center [241, 95] width 6 height 6
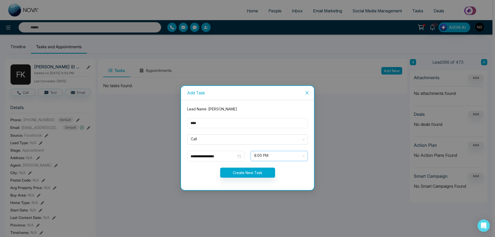
click at [304, 156] on span "8:00 PM" at bounding box center [279, 156] width 50 height 9
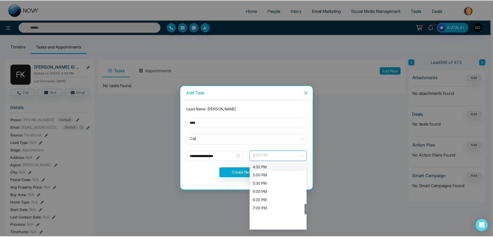
scroll to position [247, 0]
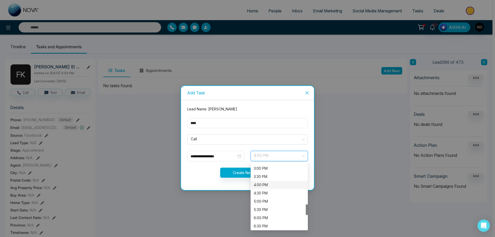
click at [269, 187] on div "4:00 PM" at bounding box center [279, 185] width 51 height 6
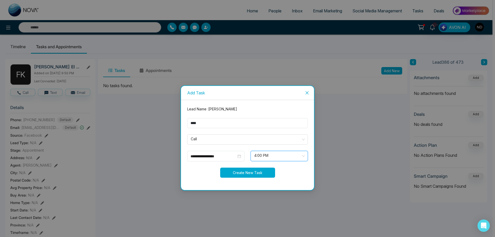
click at [247, 174] on button "Create New Task" at bounding box center [247, 173] width 55 height 10
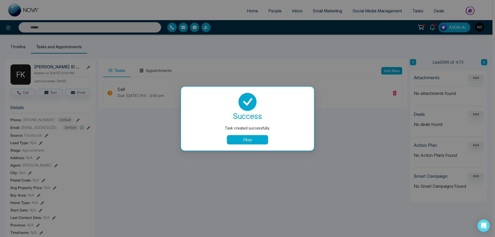
click at [249, 137] on button "Okay" at bounding box center [247, 139] width 41 height 9
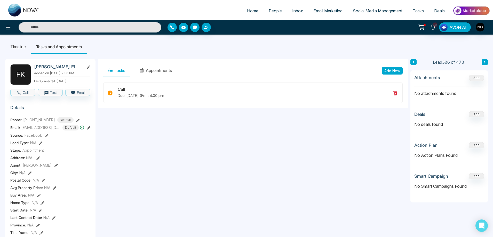
click at [274, 9] on span "People" at bounding box center [275, 10] width 13 height 5
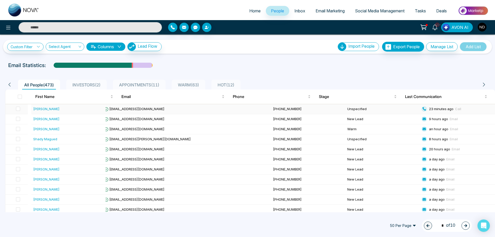
click at [44, 110] on div "[PERSON_NAME]" at bounding box center [46, 108] width 26 height 5
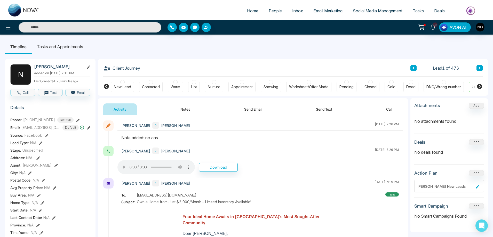
click at [121, 85] on div "New Lead" at bounding box center [122, 86] width 17 height 5
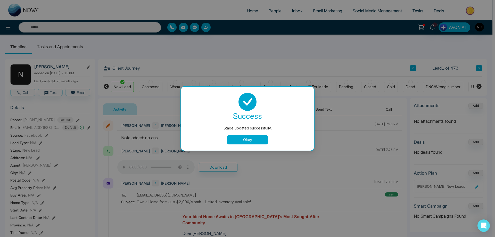
click at [251, 142] on button "Okay" at bounding box center [247, 139] width 41 height 9
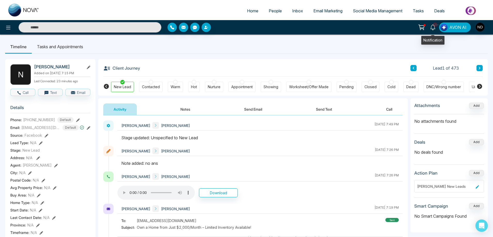
click at [433, 27] on icon at bounding box center [433, 28] width 6 height 6
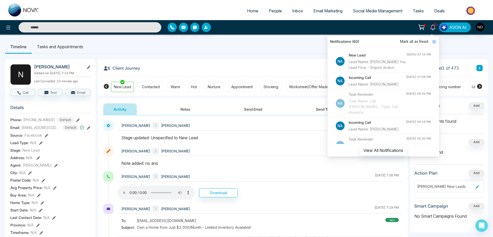
click at [279, 35] on div "Timeline Tasks and Appointments N [PERSON_NAME] Added on [DATE] 7:15 PM Last Co…" at bounding box center [246, 240] width 493 height 410
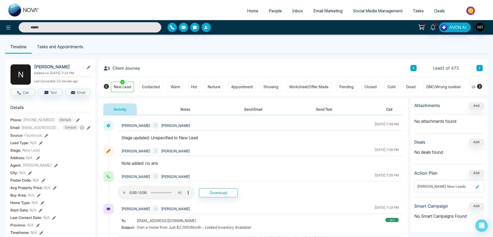
click at [419, 11] on span "Tasks" at bounding box center [418, 10] width 11 height 5
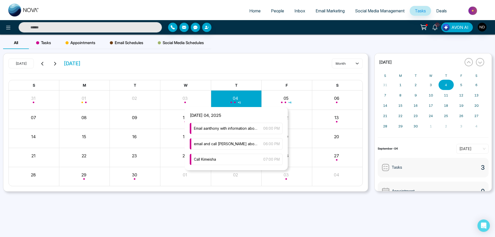
click at [238, 99] on div "+ 1" at bounding box center [236, 100] width 51 height 12
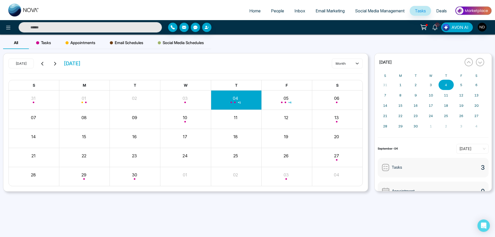
click at [281, 52] on div "All Tasks Appointments Email Schedules Social Media Schedules" at bounding box center [247, 45] width 495 height 17
click at [334, 37] on div "All Tasks Appointments Email Schedules Social Media Schedules" at bounding box center [247, 45] width 495 height 17
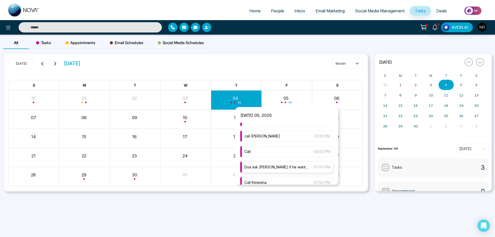
scroll to position [32, 0]
